Goal: Contribute content: Add original content to the website for others to see

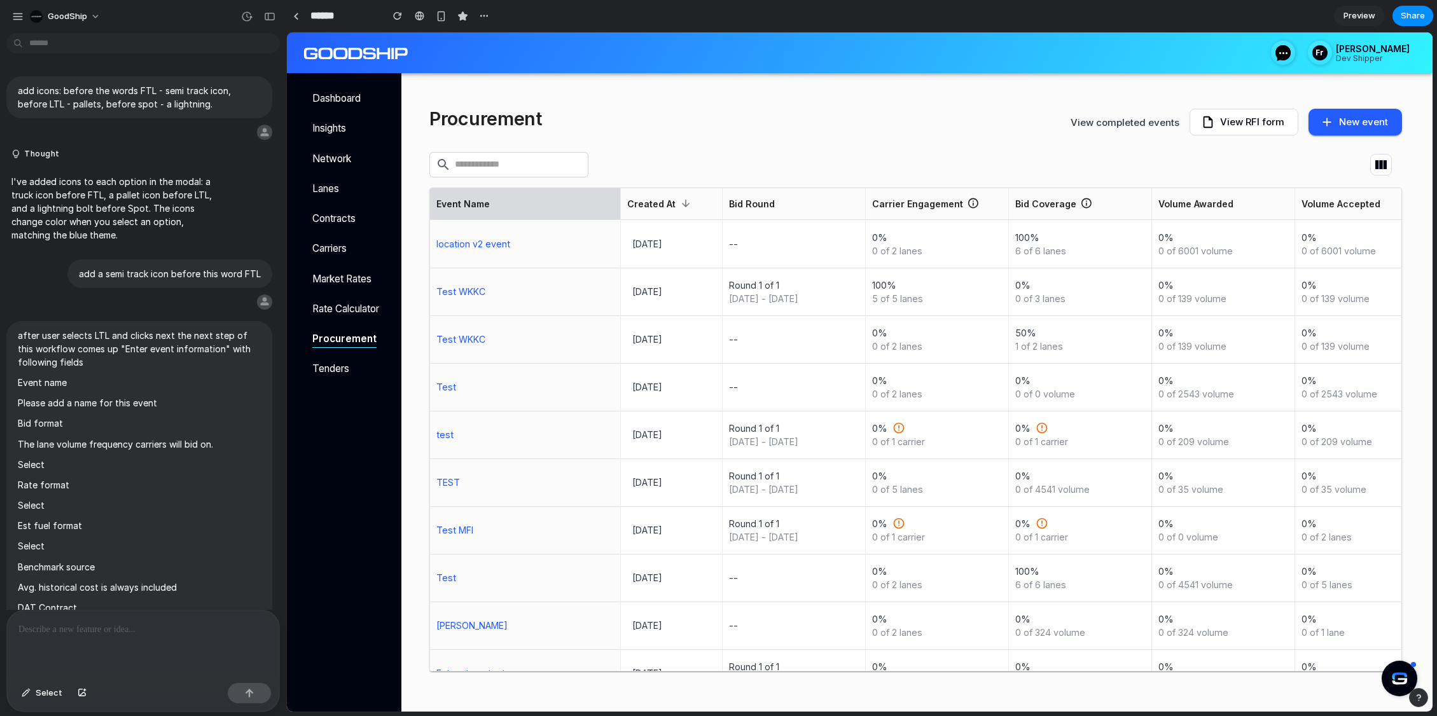
scroll to position [5495, 0]
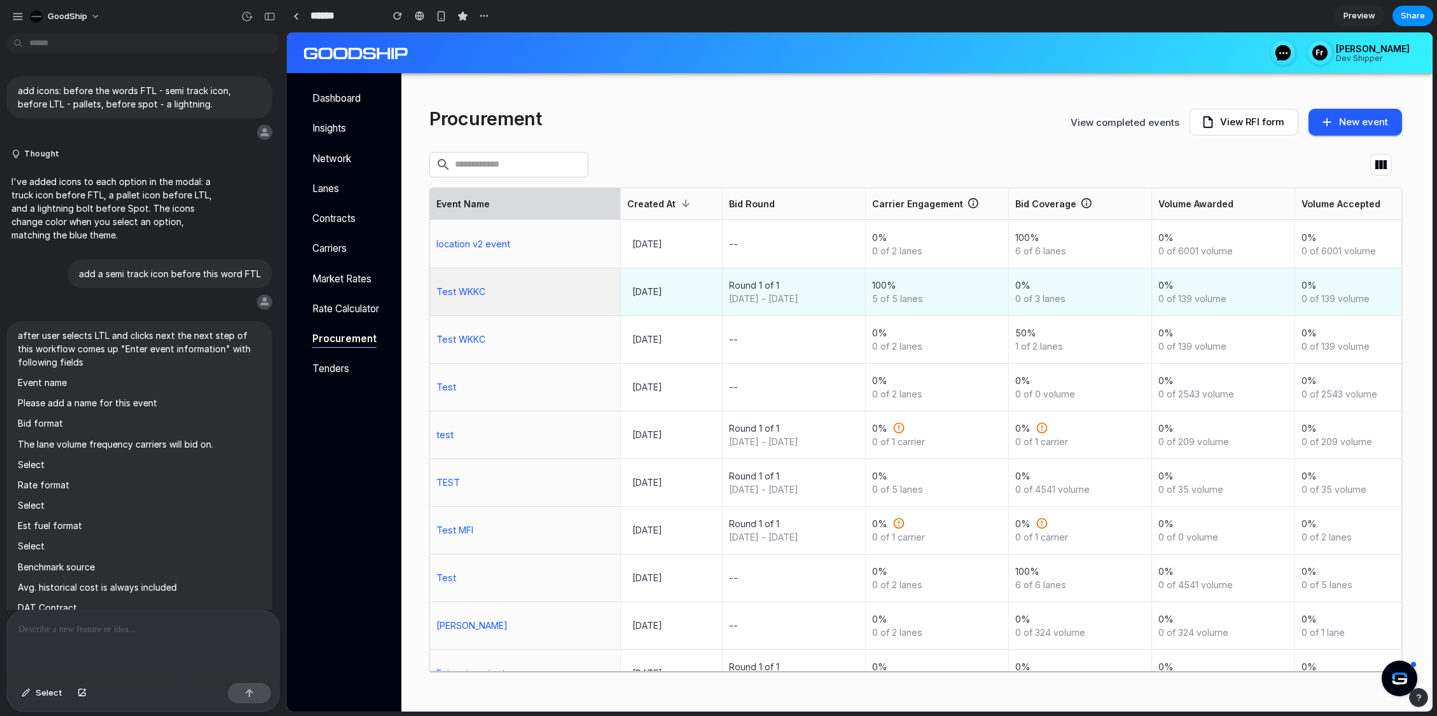
scroll to position [5329, 0]
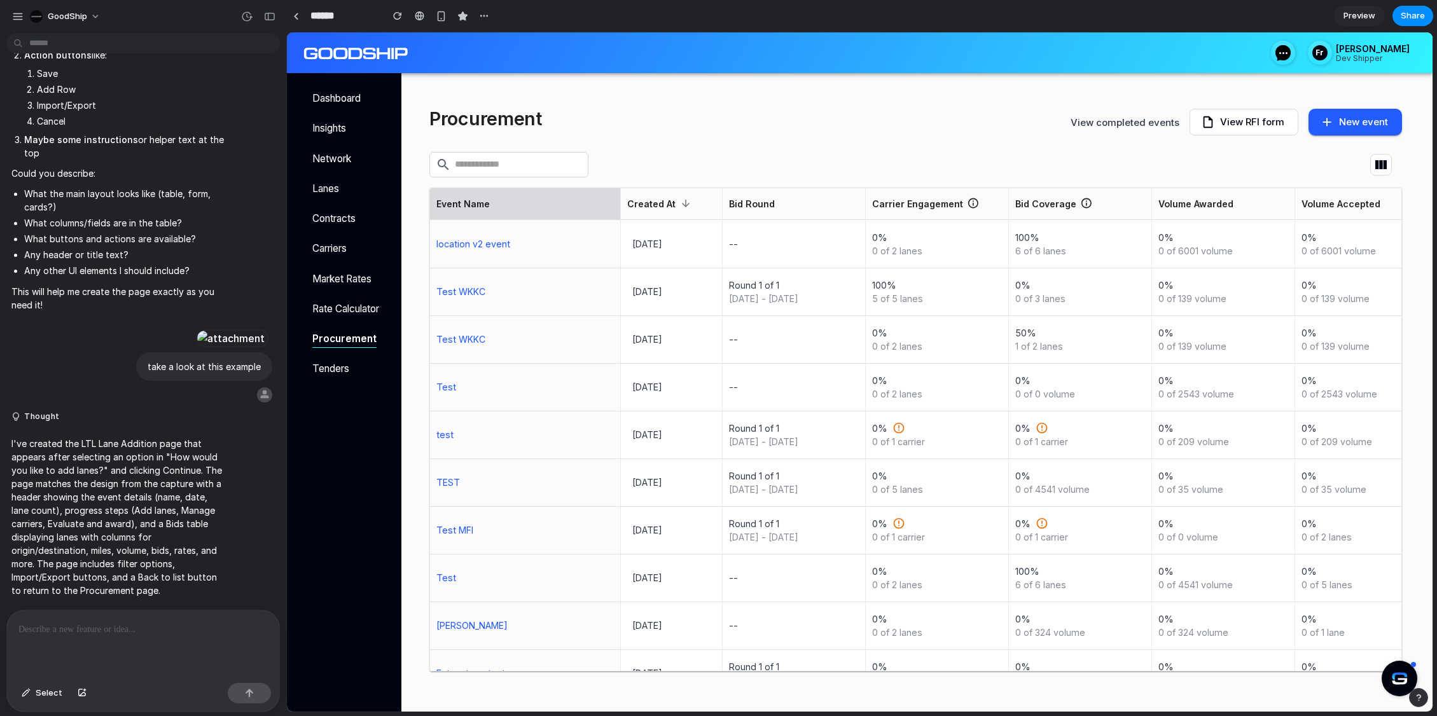
click at [1366, 109] on button "New event" at bounding box center [1356, 122] width 94 height 27
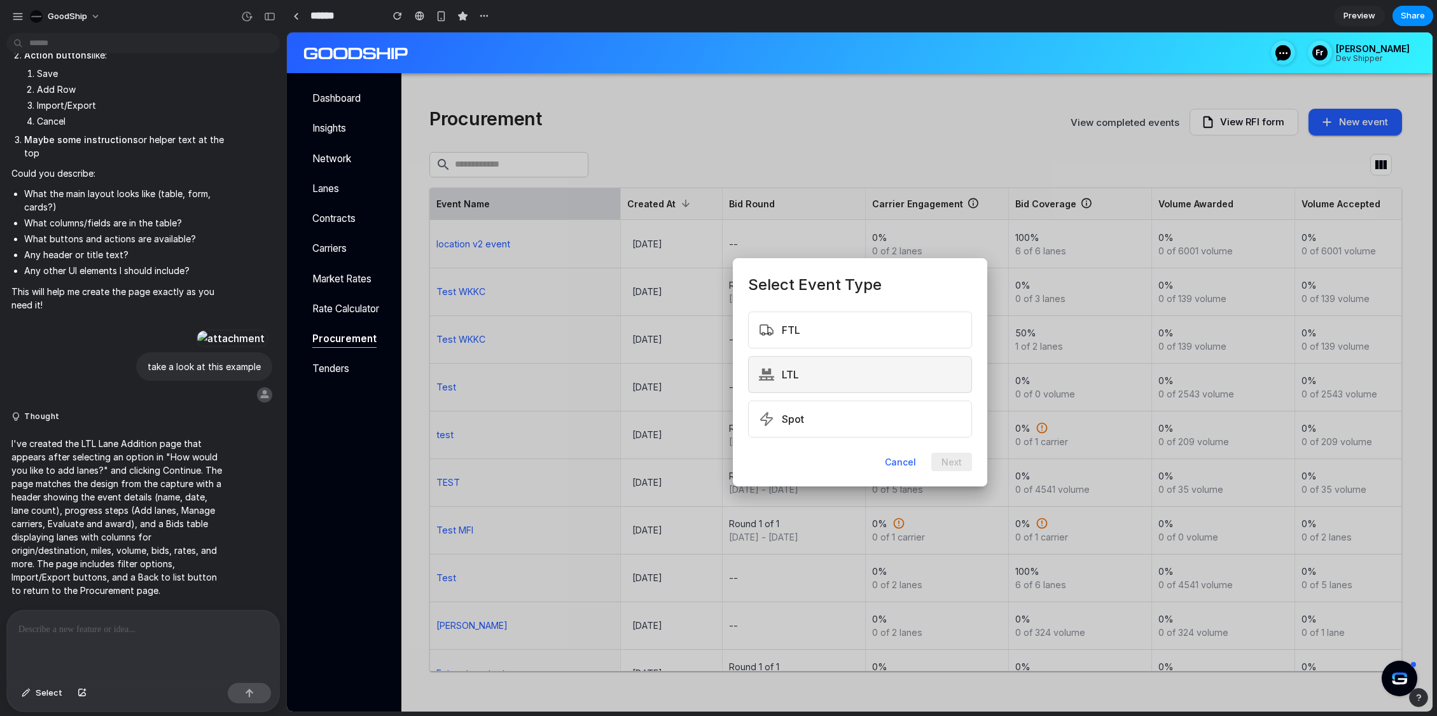
click at [815, 371] on button "LTL" at bounding box center [860, 374] width 224 height 37
click at [956, 461] on button "Next" at bounding box center [951, 463] width 41 height 18
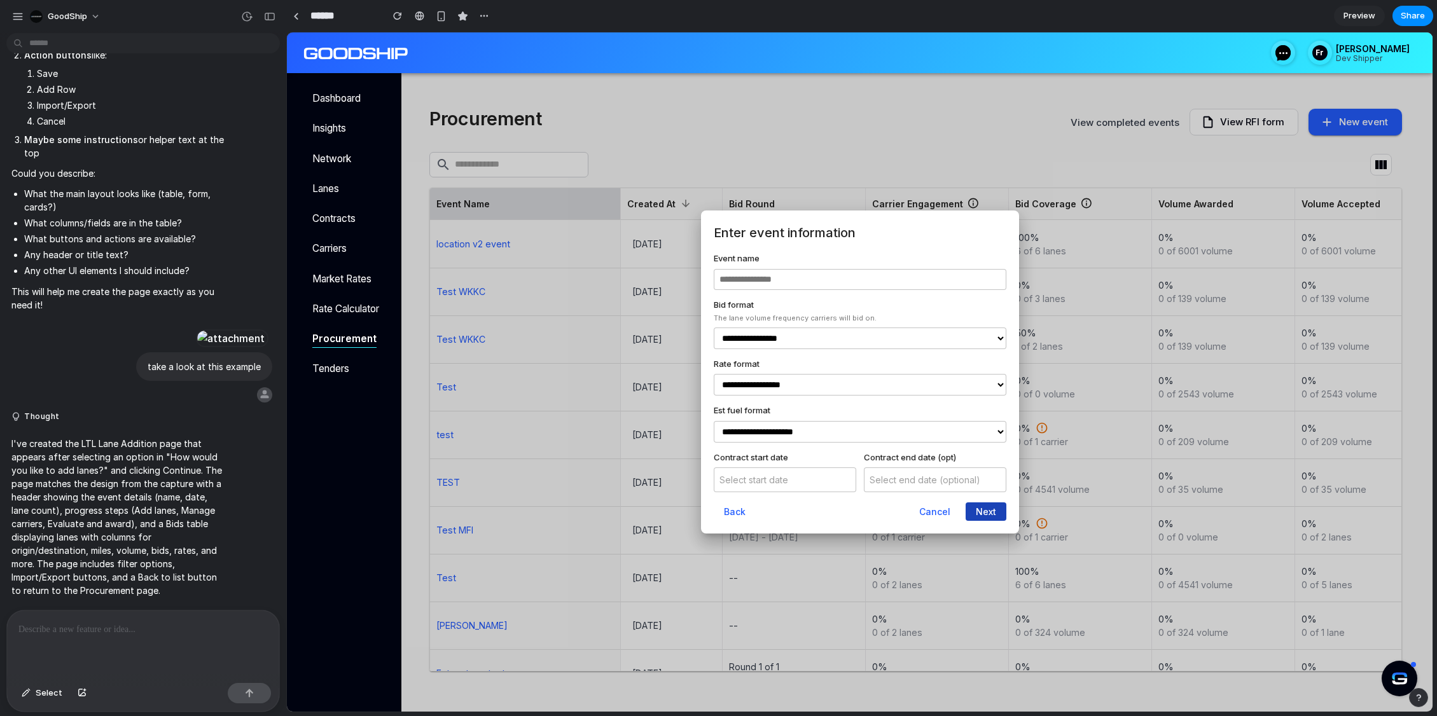
click at [993, 517] on button "Next" at bounding box center [986, 512] width 41 height 18
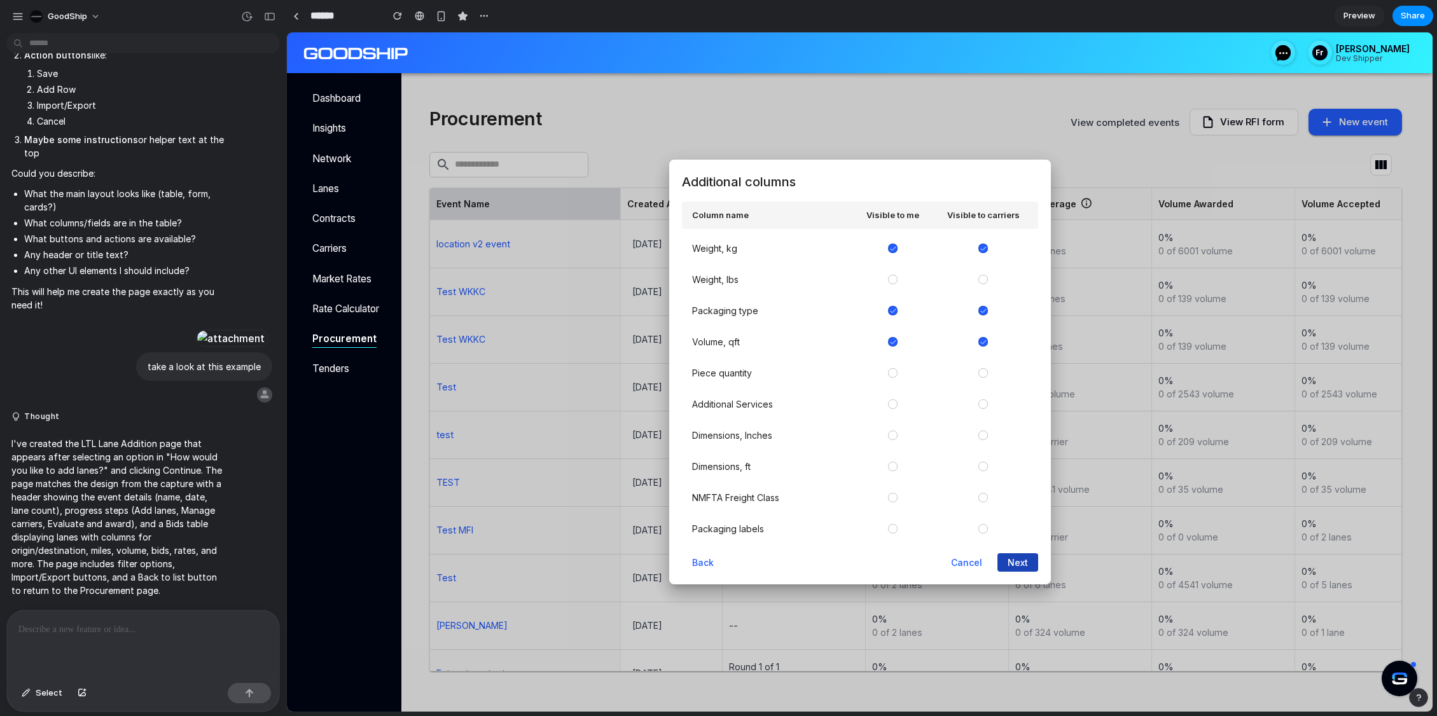
click at [1015, 563] on button "Next" at bounding box center [1018, 562] width 41 height 18
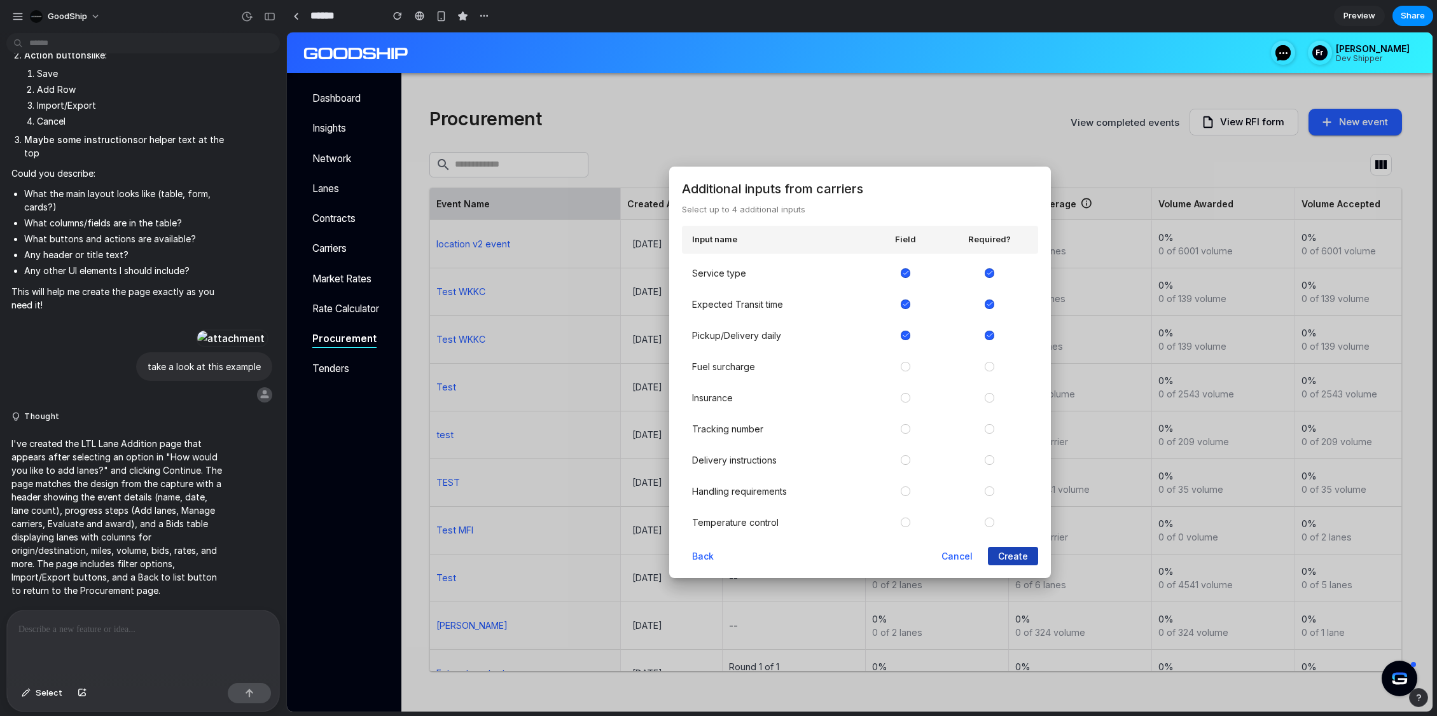
click at [1015, 563] on button "Create" at bounding box center [1013, 556] width 50 height 18
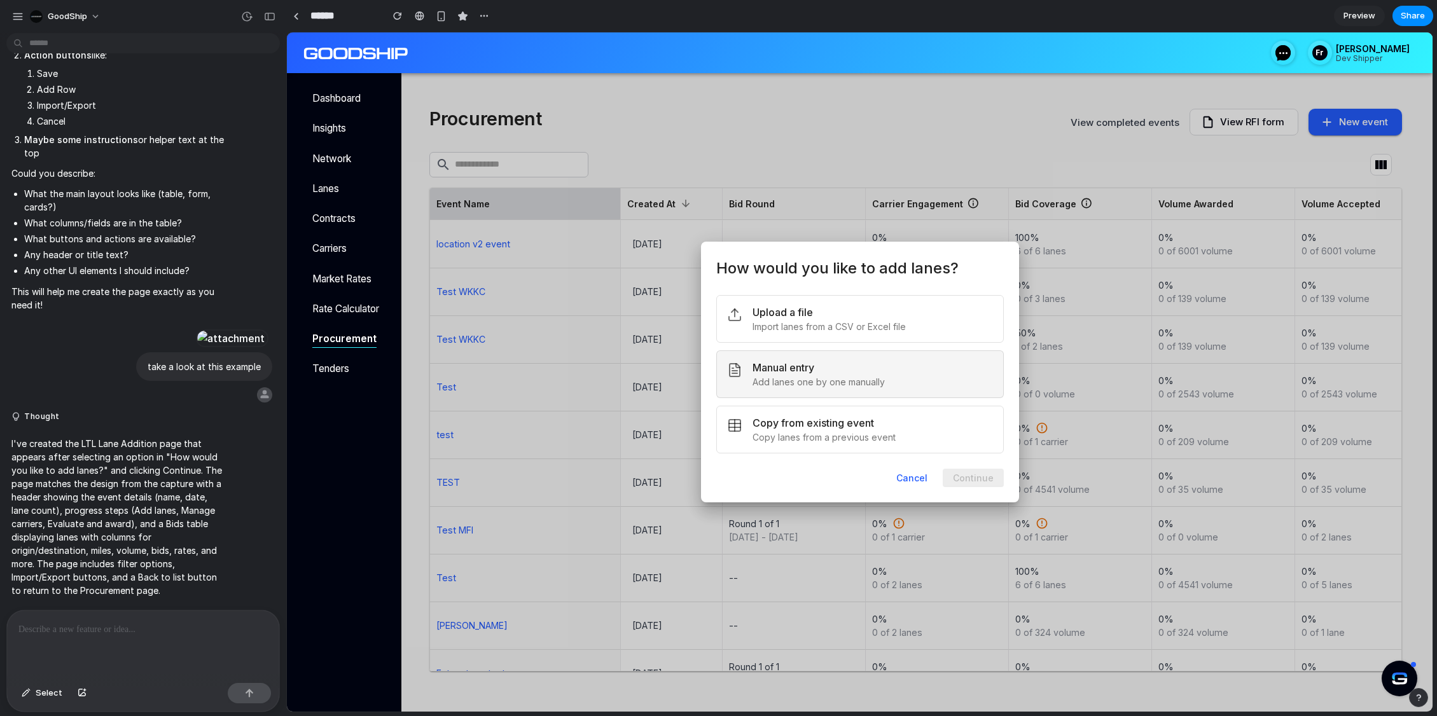
click at [871, 371] on div "Manual entry" at bounding box center [873, 367] width 240 height 13
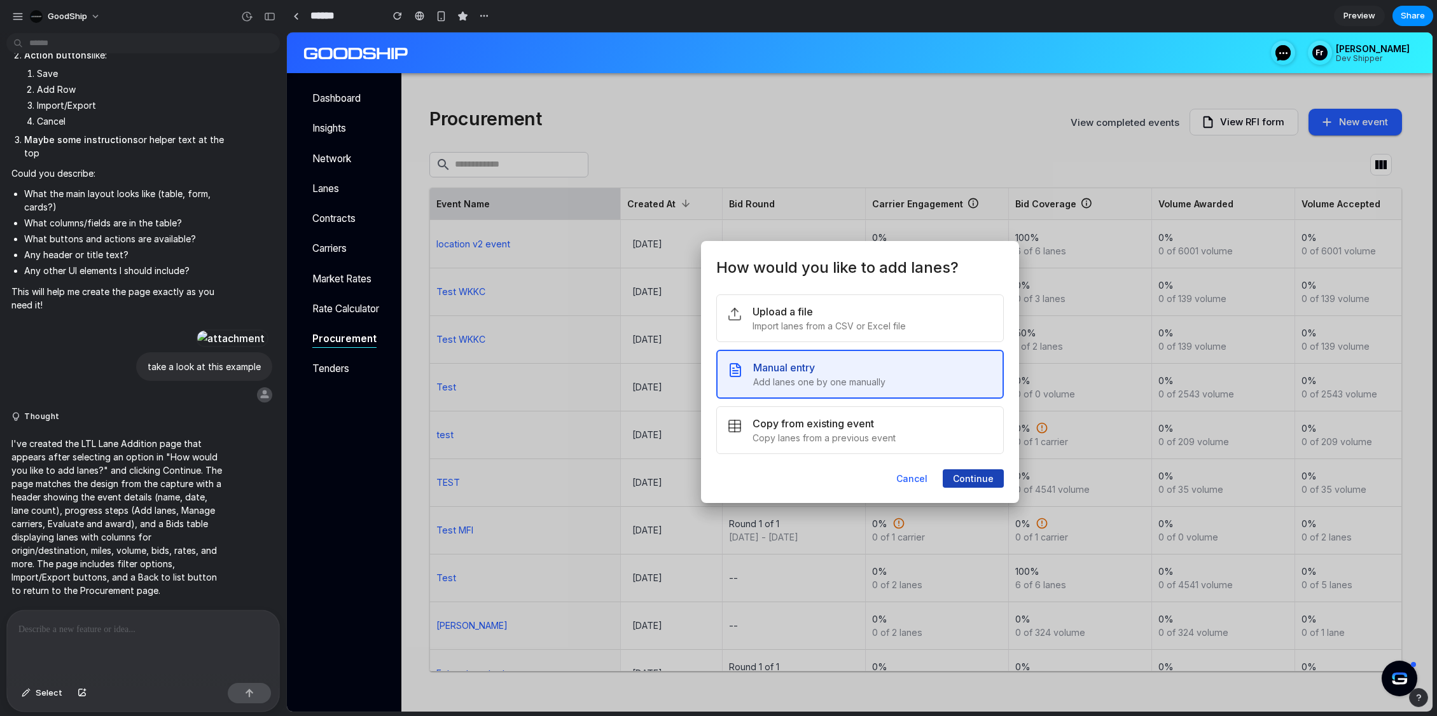
click at [980, 486] on button "Continue" at bounding box center [973, 478] width 61 height 18
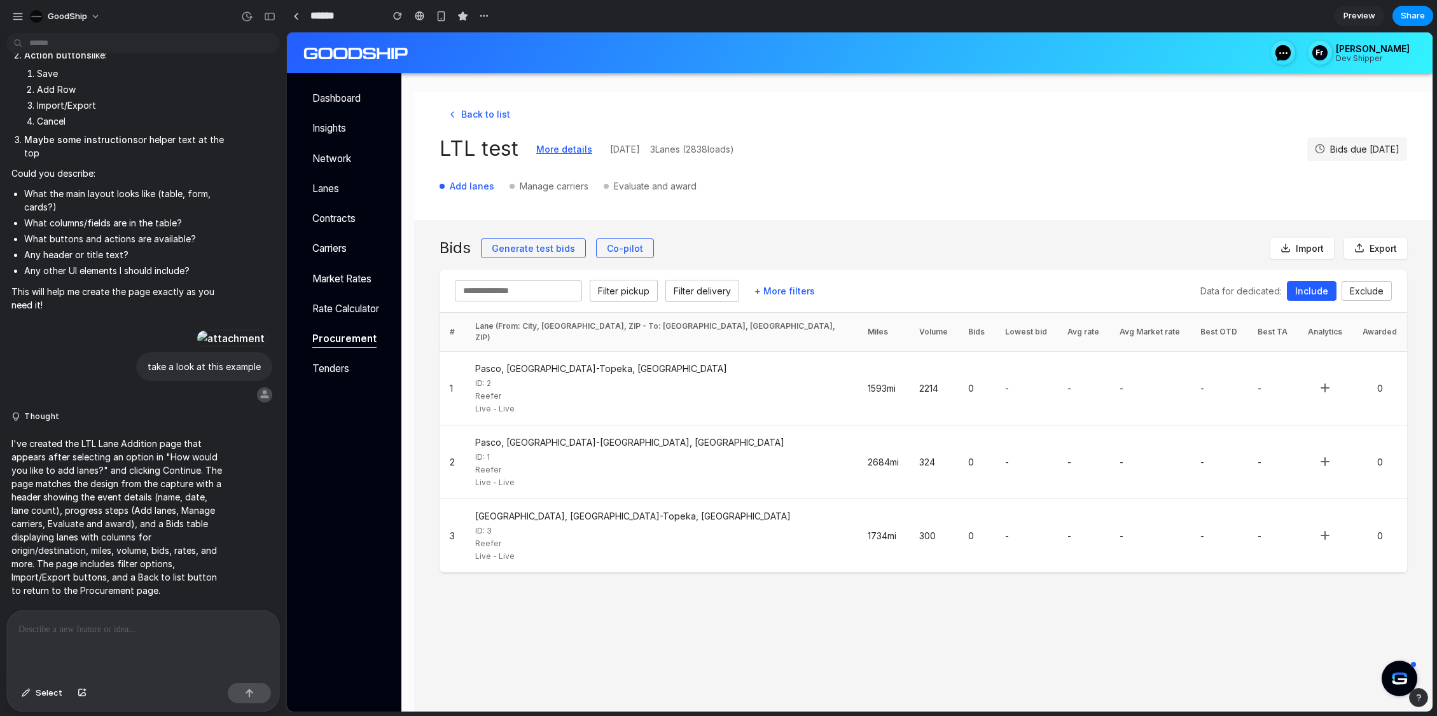
click at [79, 645] on div at bounding box center [143, 644] width 272 height 67
click at [454, 251] on h2 "Bids" at bounding box center [455, 248] width 31 height 23
click at [44, 698] on span "Select" at bounding box center [49, 693] width 27 height 13
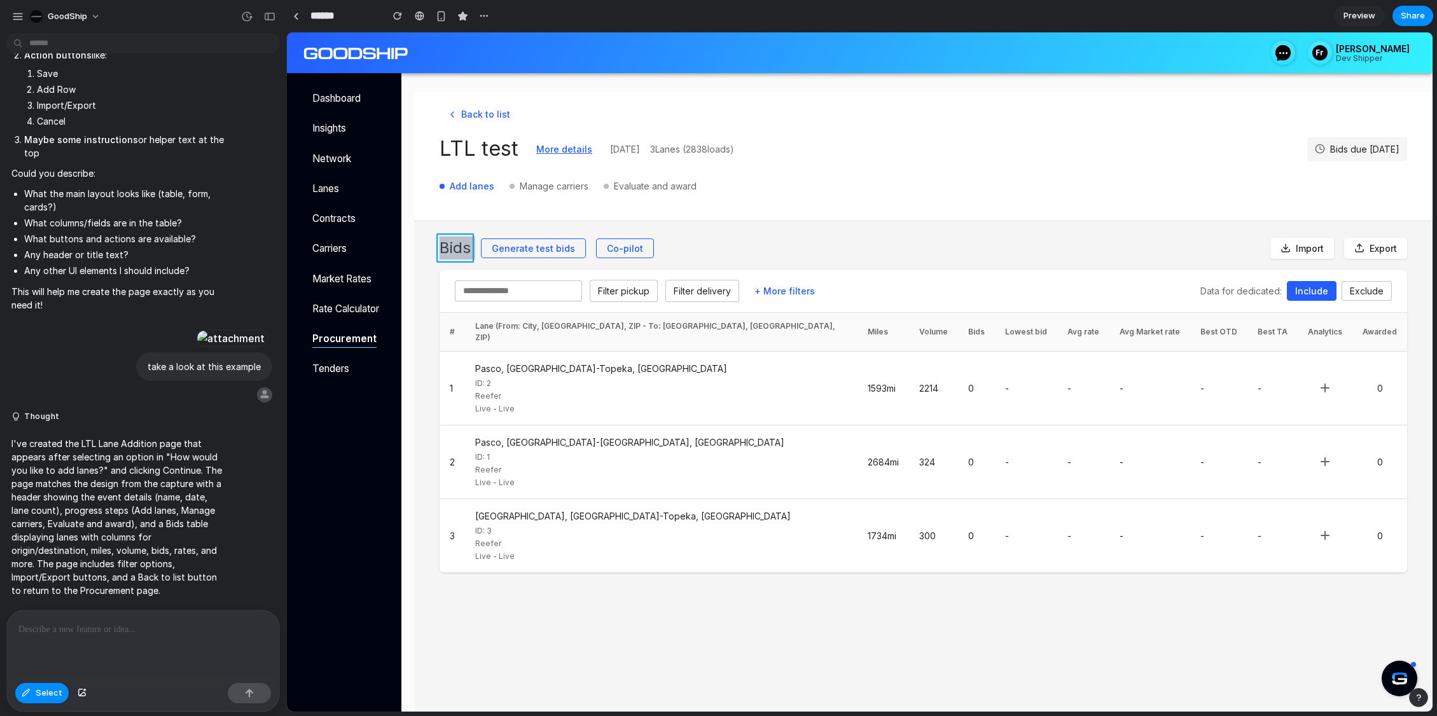
click at [451, 240] on div at bounding box center [860, 371] width 1145 height 679
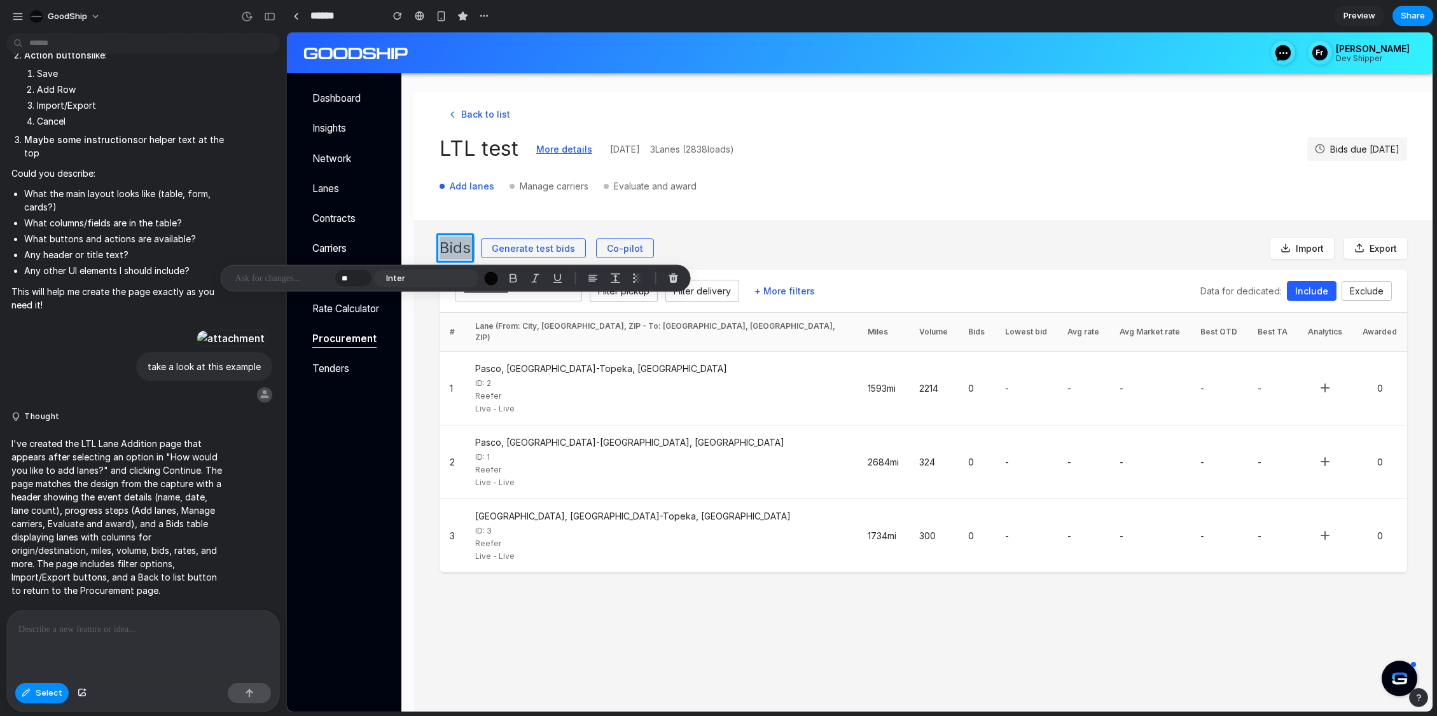
click at [316, 282] on p at bounding box center [282, 278] width 94 height 15
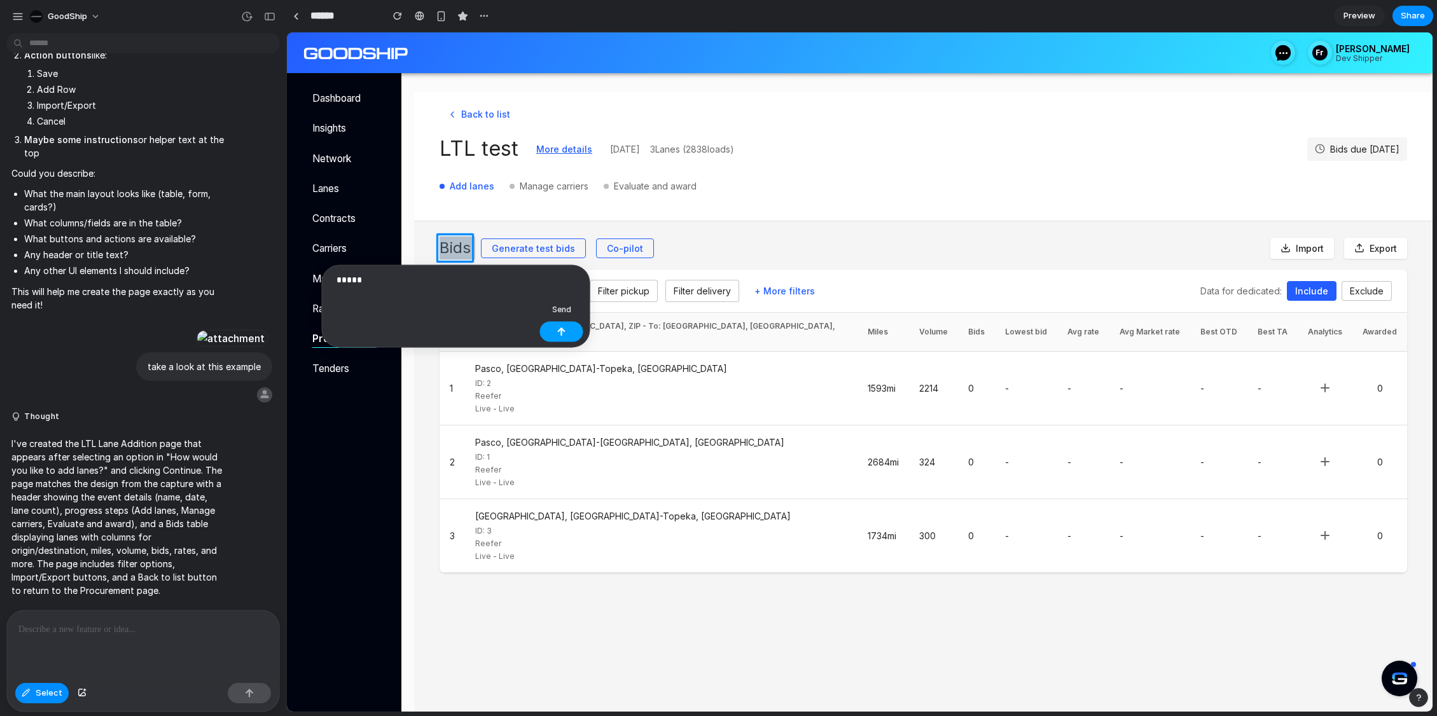
click at [557, 332] on div "button" at bounding box center [561, 332] width 9 height 9
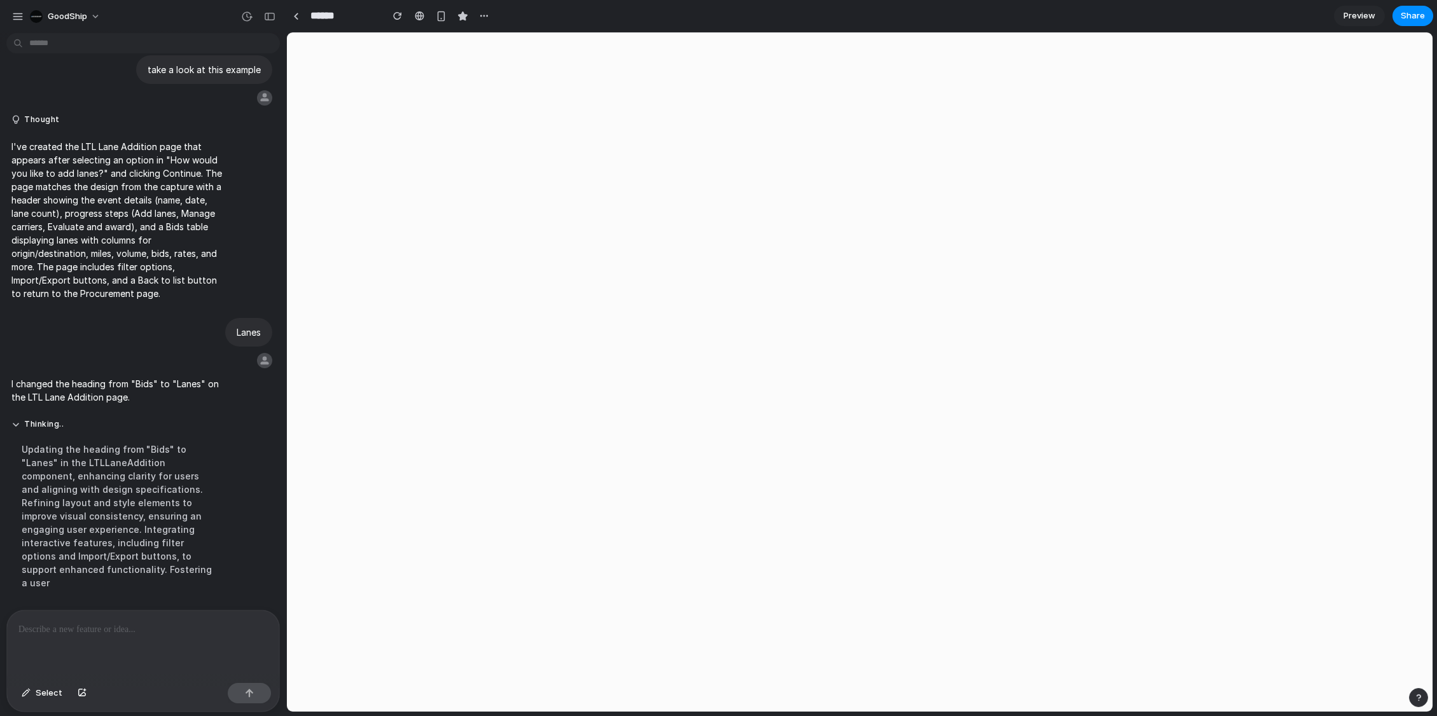
scroll to position [5428, 0]
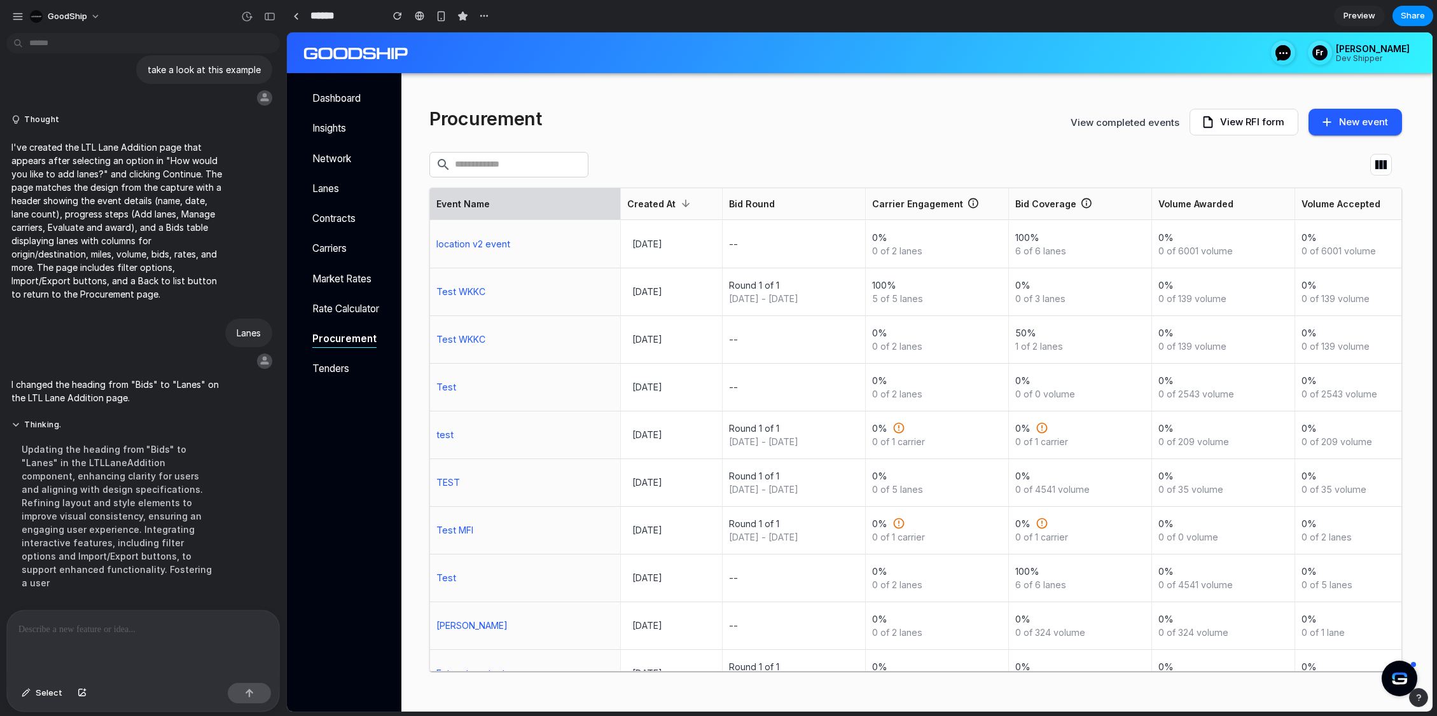
click at [1359, 132] on button "New event" at bounding box center [1356, 122] width 94 height 27
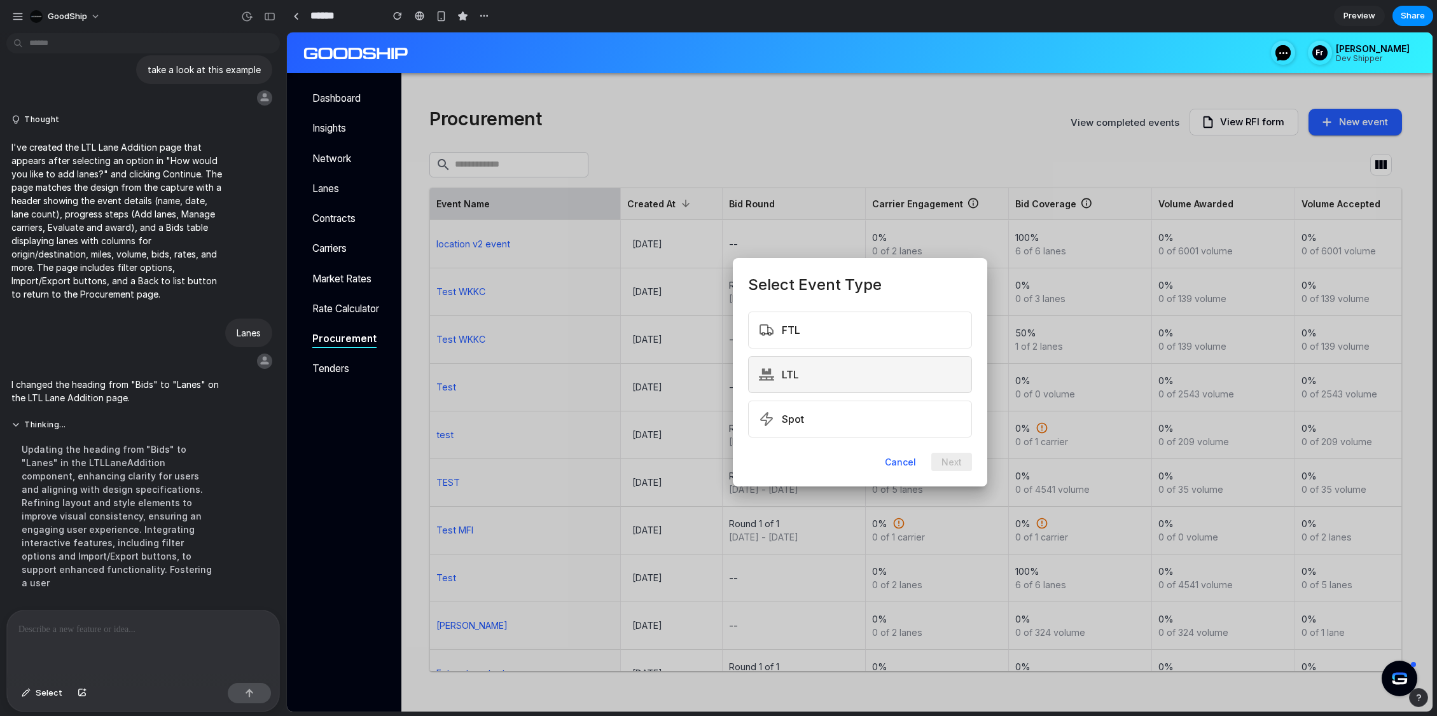
click at [859, 379] on button "LTL" at bounding box center [860, 374] width 224 height 37
click at [933, 456] on button "Next" at bounding box center [951, 463] width 41 height 18
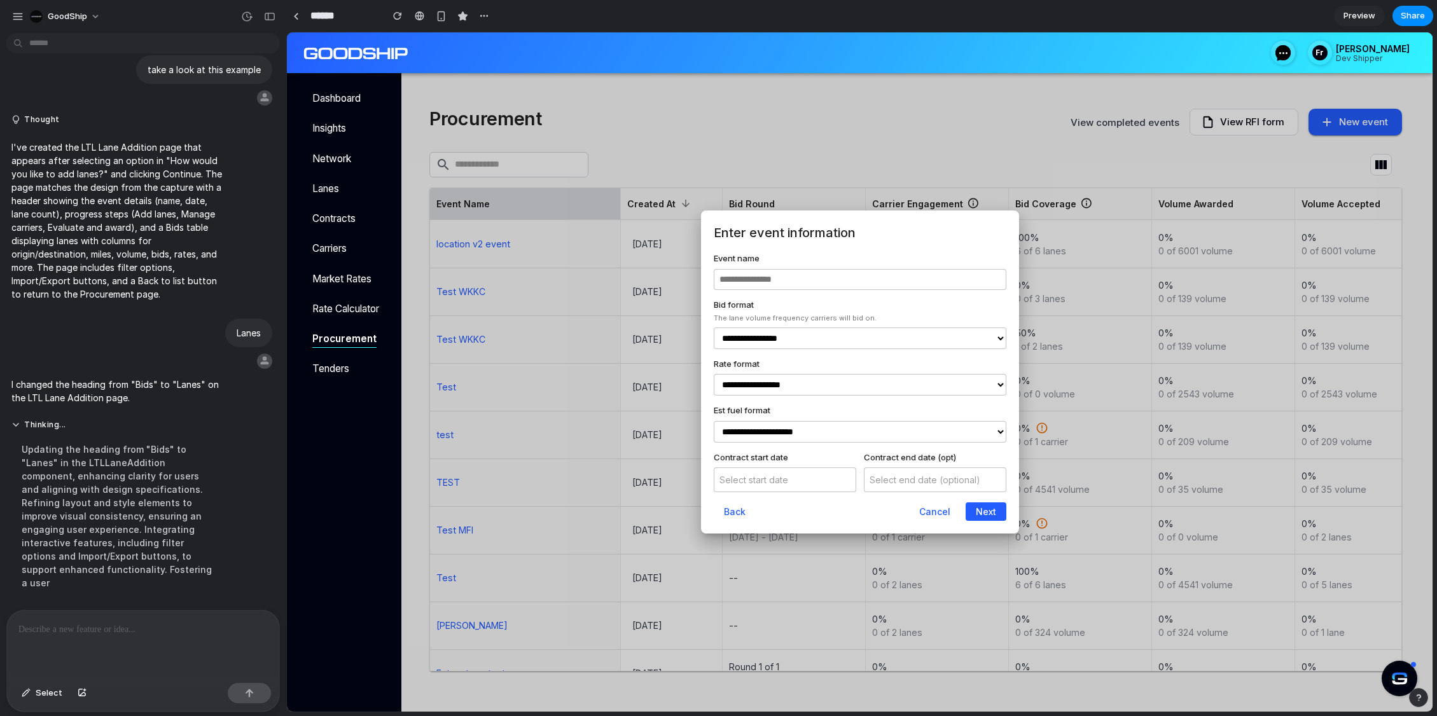
click at [973, 513] on button "Next" at bounding box center [986, 512] width 41 height 18
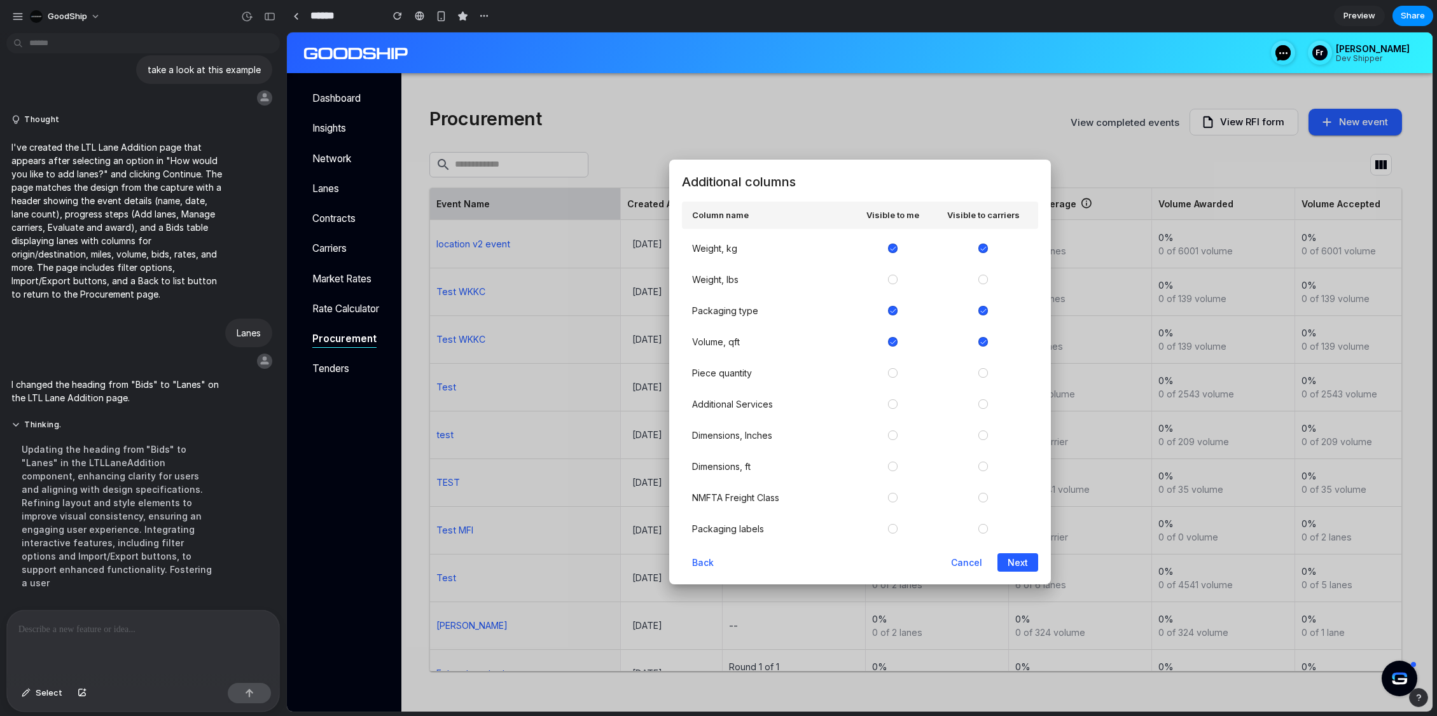
click at [1006, 549] on div "Additional columns Column name Visible to me Visible to carriers Weight, kg Wei…" at bounding box center [860, 373] width 382 height 426
click at [1015, 568] on button "Next" at bounding box center [1018, 562] width 41 height 18
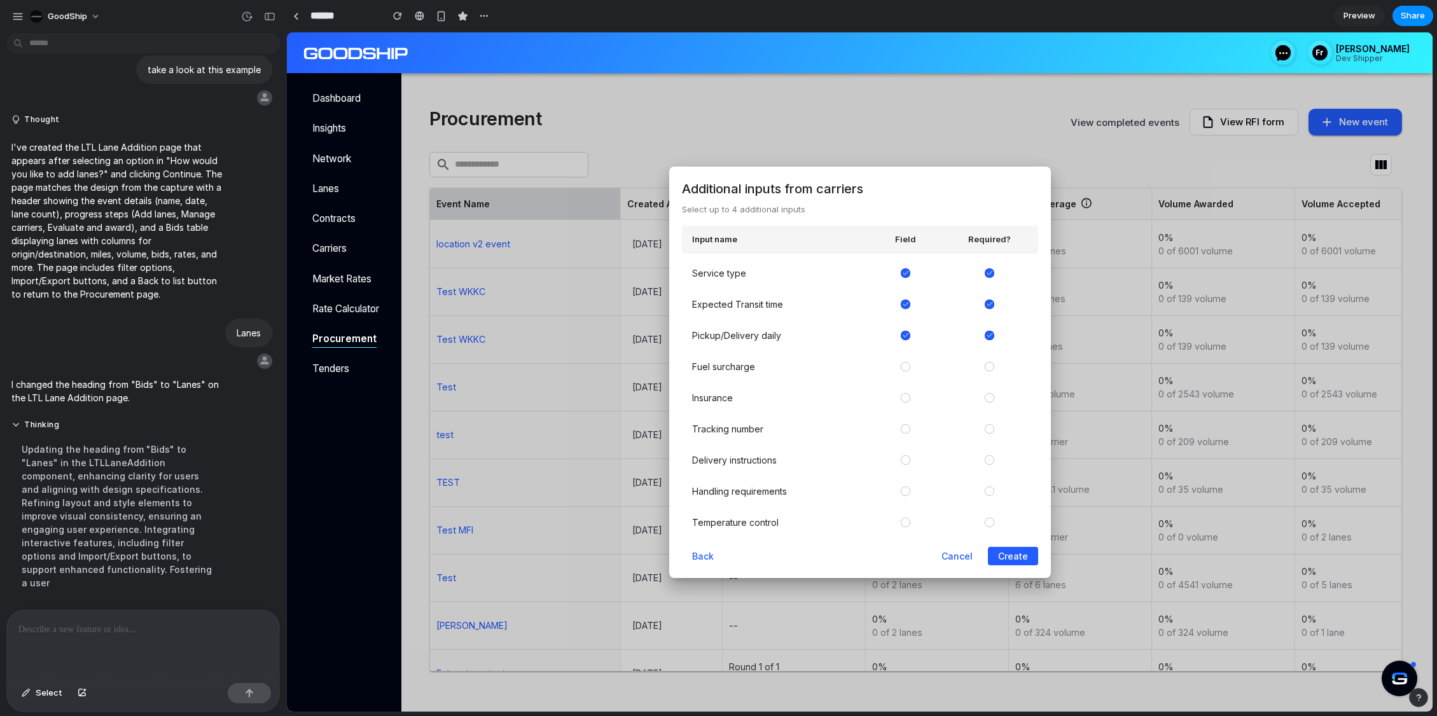
click at [1024, 552] on button "Create" at bounding box center [1013, 556] width 50 height 18
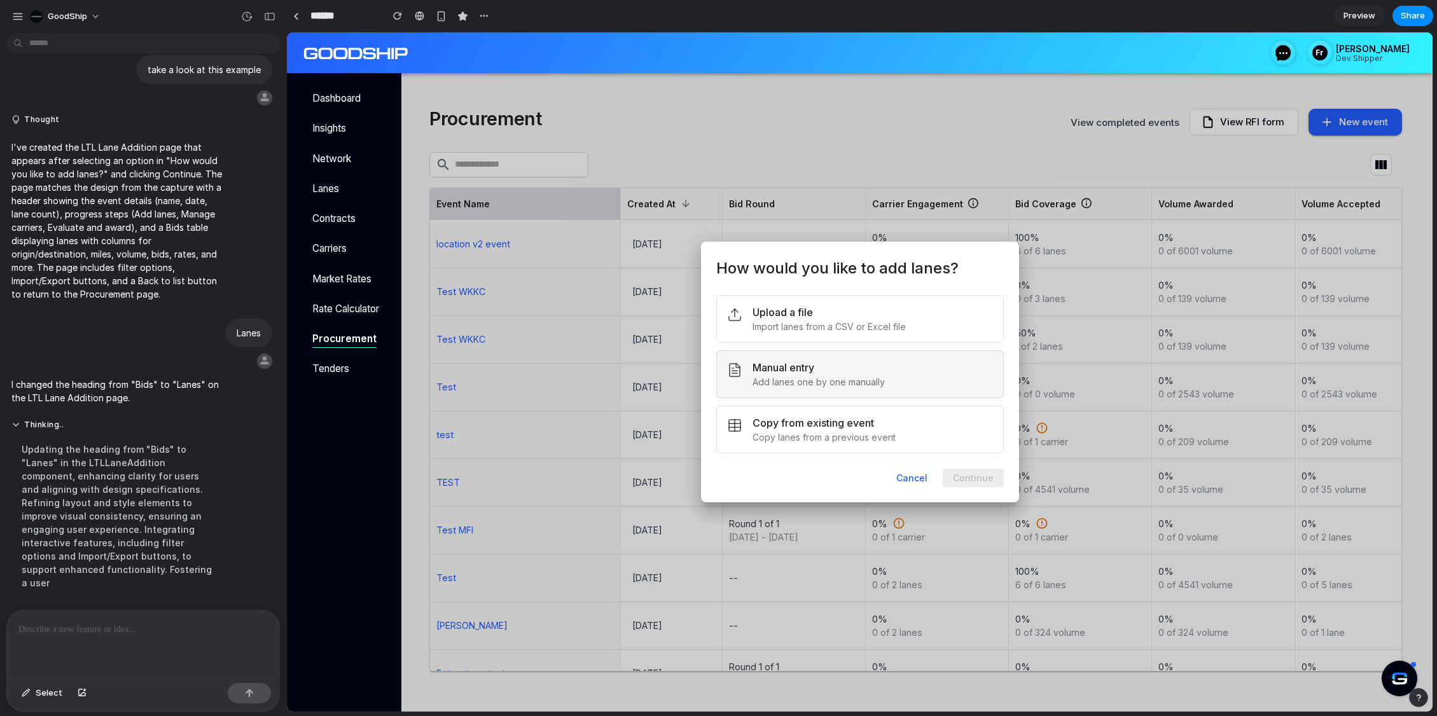
click at [894, 389] on button "Manual entry Add lanes one by one manually" at bounding box center [860, 375] width 288 height 48
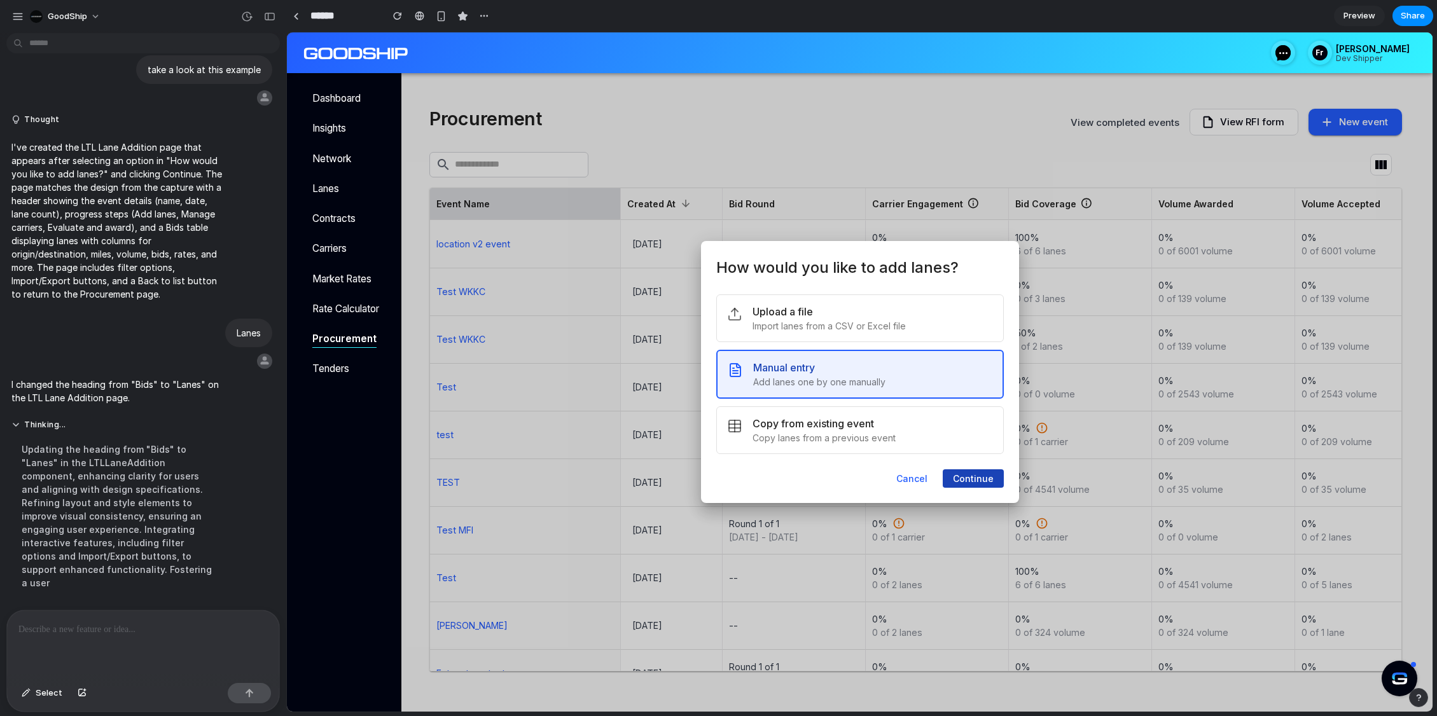
click at [972, 482] on button "Continue" at bounding box center [973, 478] width 61 height 18
